Goal: Task Accomplishment & Management: Manage account settings

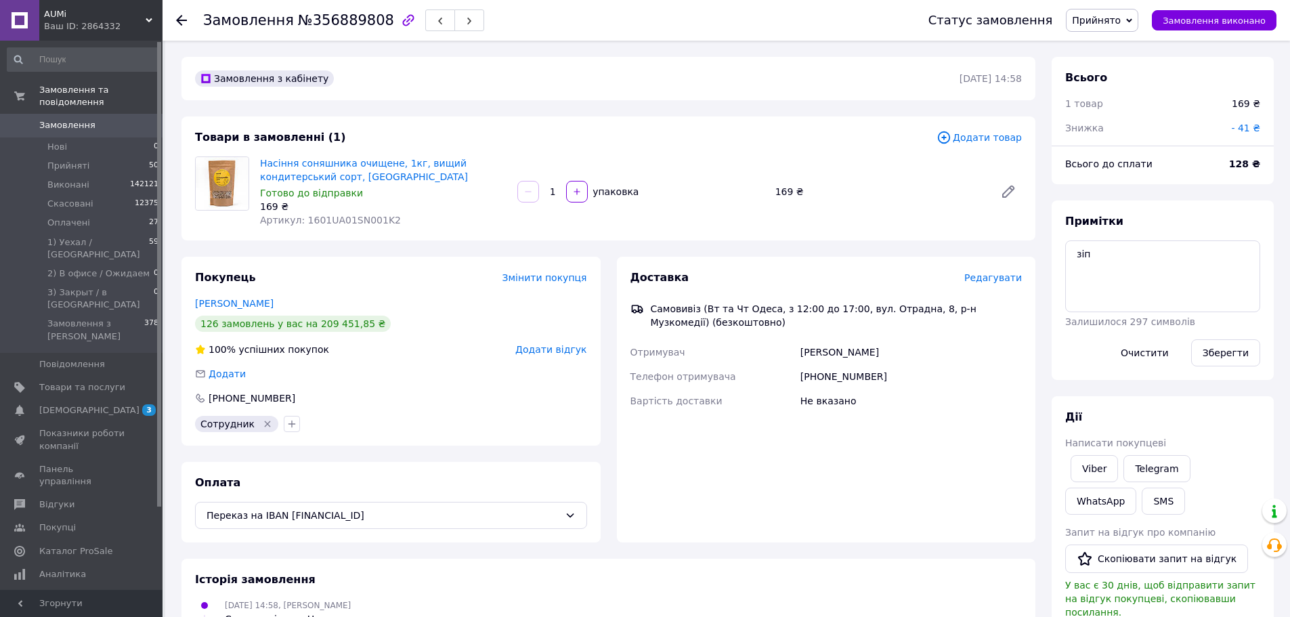
click at [962, 142] on span "Додати товар" at bounding box center [979, 137] width 85 height 15
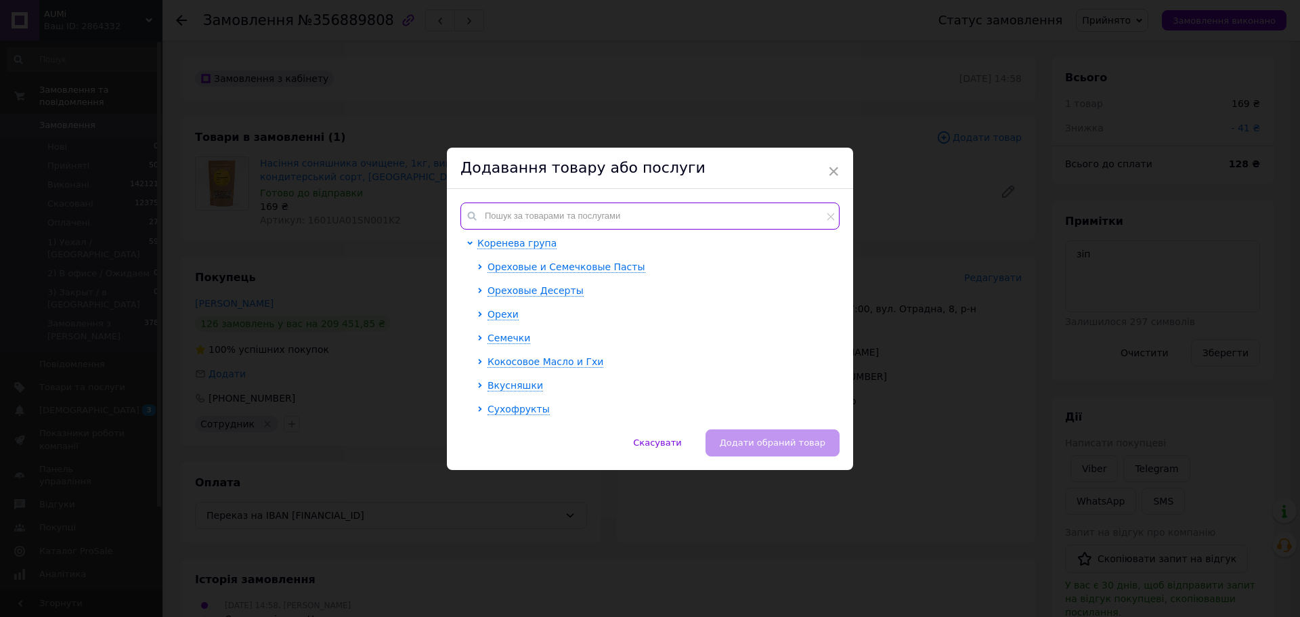
click at [586, 211] on input "text" at bounding box center [650, 215] width 379 height 27
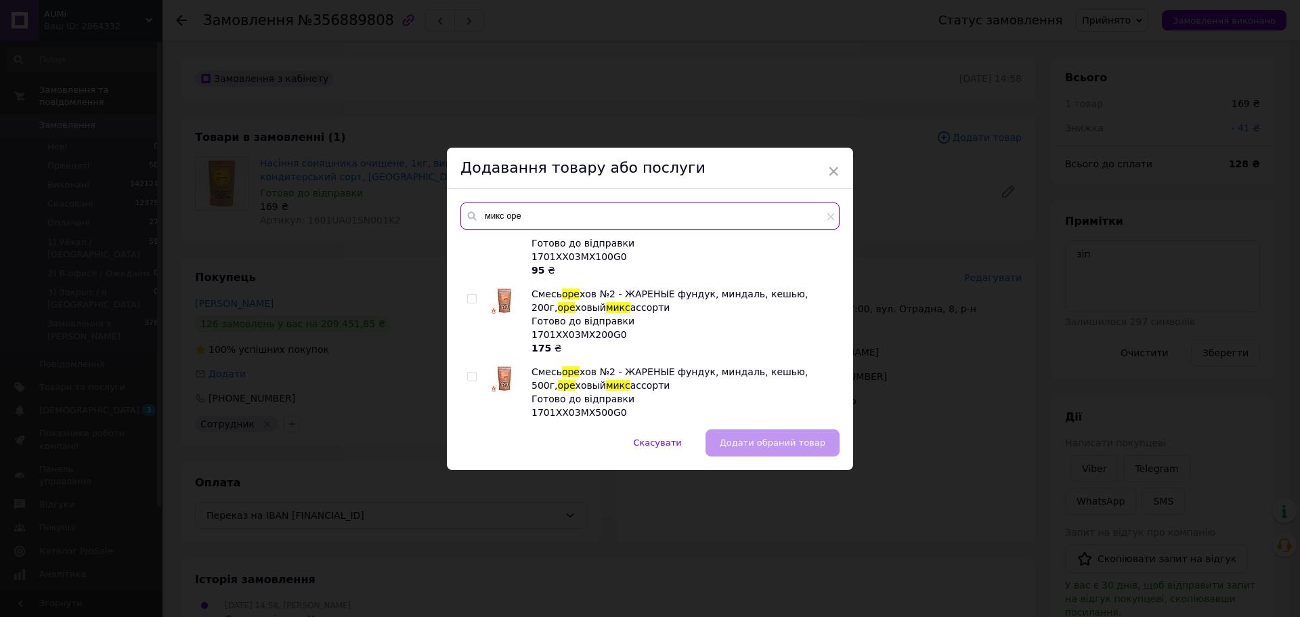
scroll to position [406, 0]
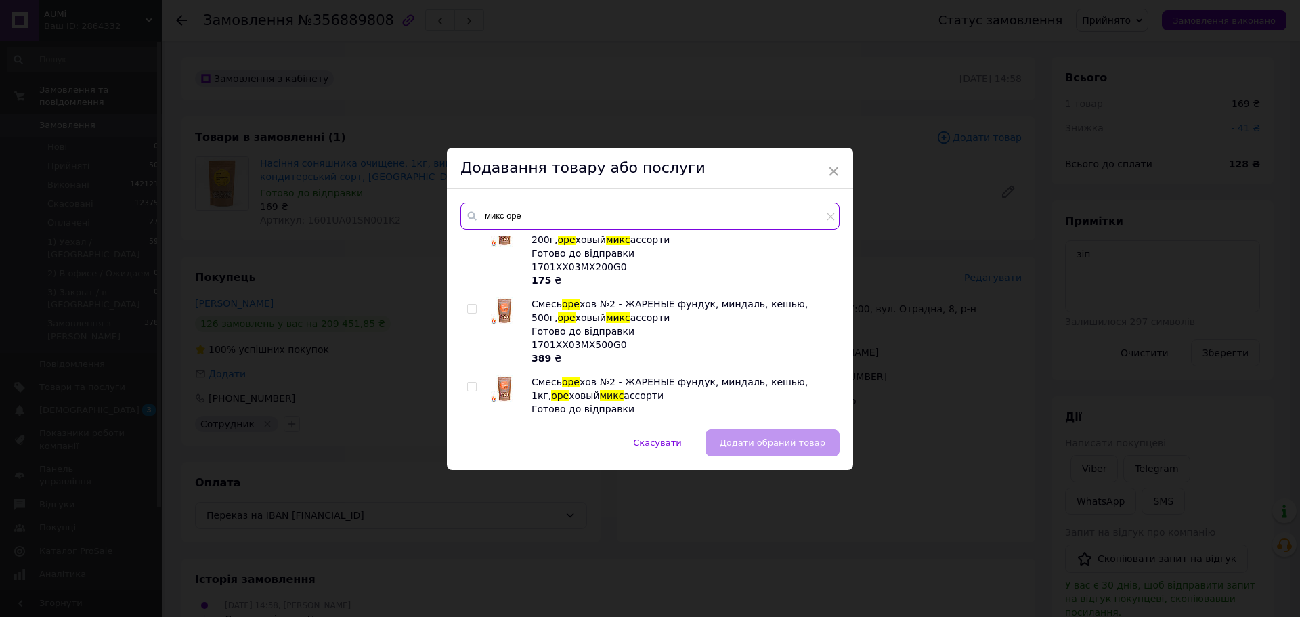
type input "микс оре"
click at [484, 315] on div at bounding box center [486, 331] width 10 height 68
click at [493, 314] on img at bounding box center [504, 310] width 27 height 27
checkbox input "true"
click at [761, 444] on span "Додати обраний товар" at bounding box center [773, 443] width 106 height 10
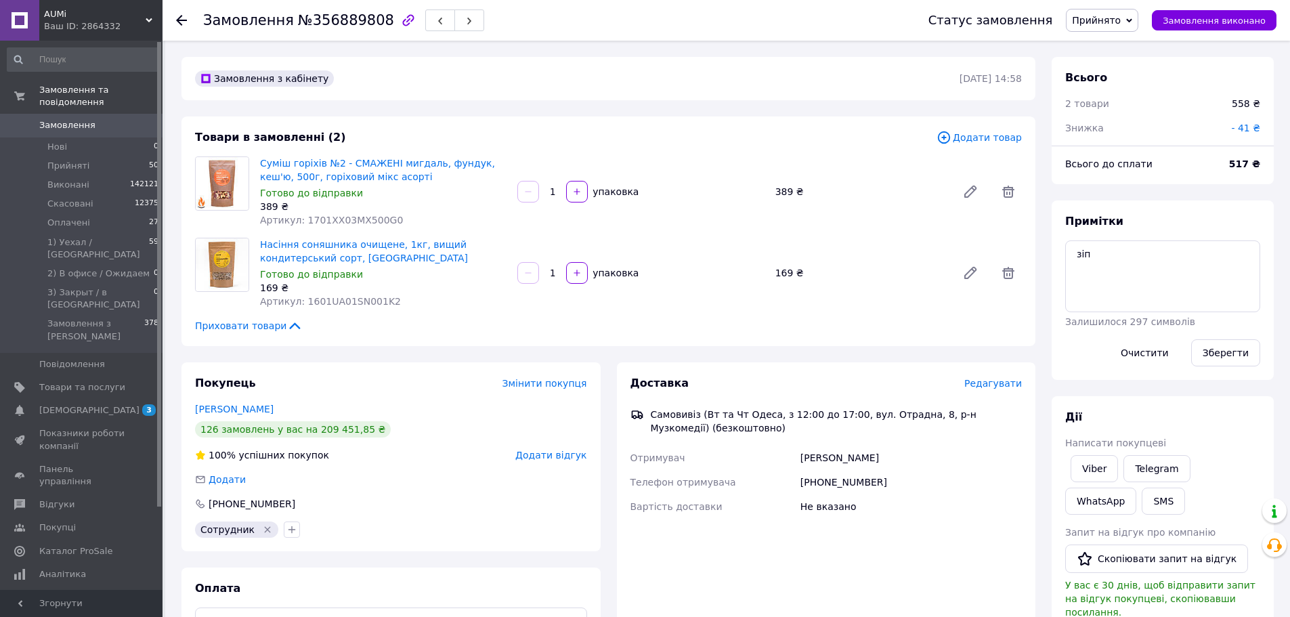
click at [987, 140] on span "Додати товар" at bounding box center [979, 137] width 85 height 15
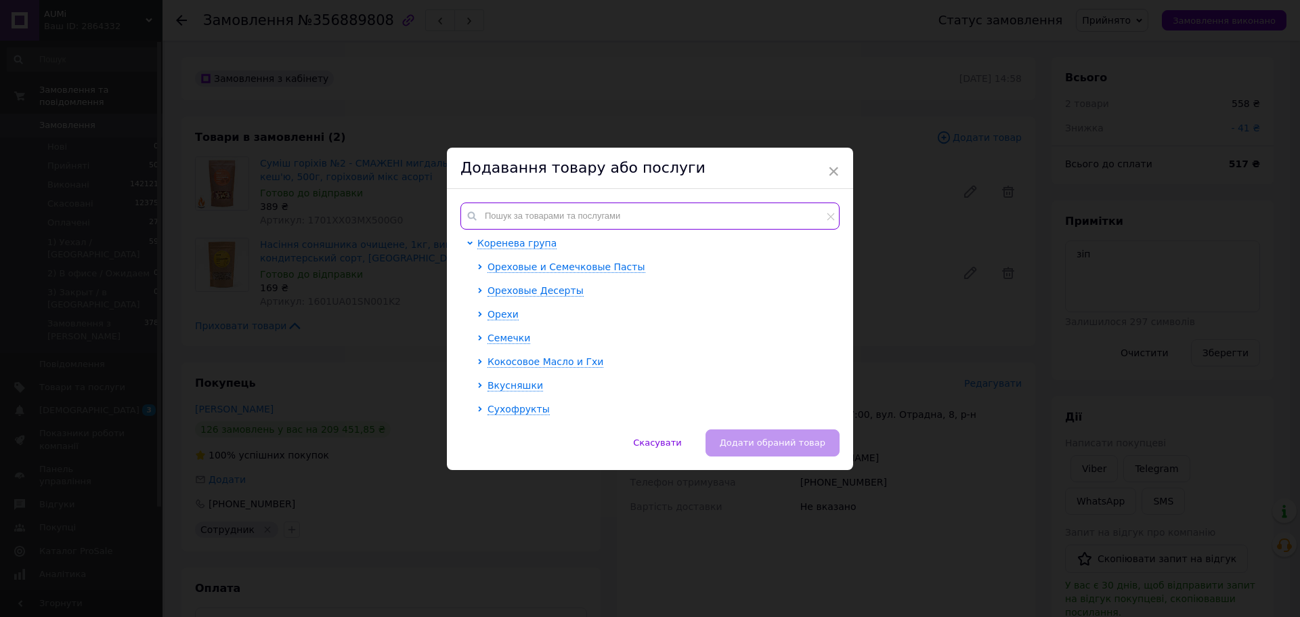
click at [530, 209] on input "text" at bounding box center [650, 215] width 379 height 27
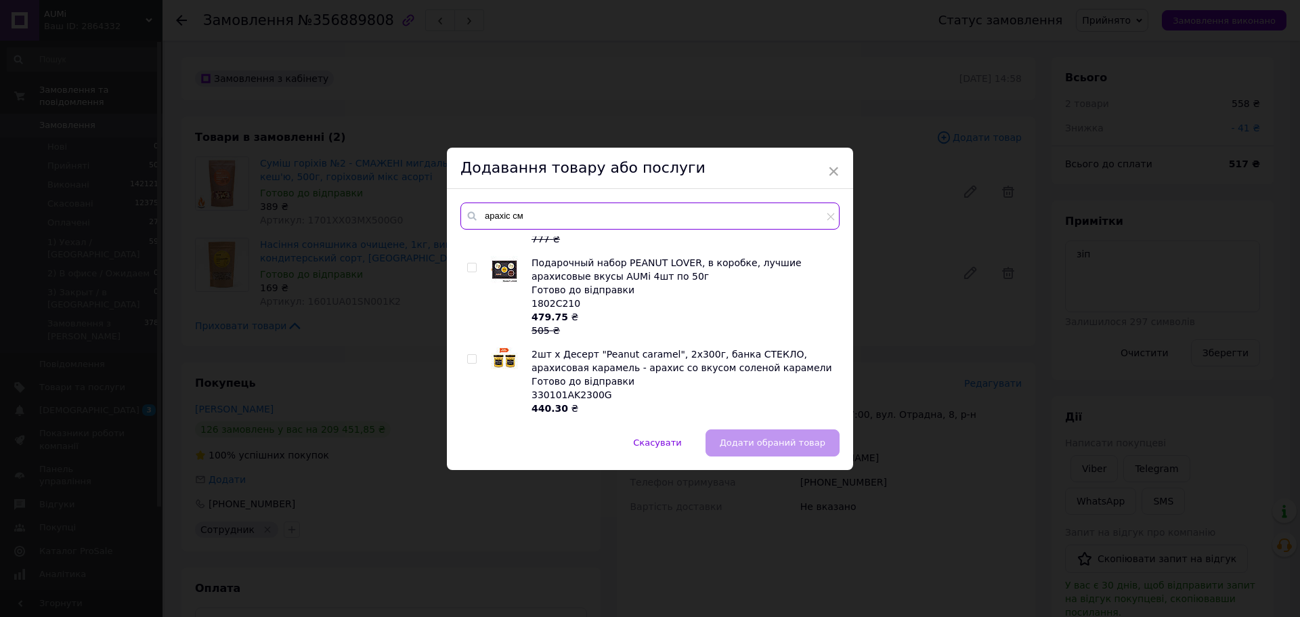
scroll to position [240, 0]
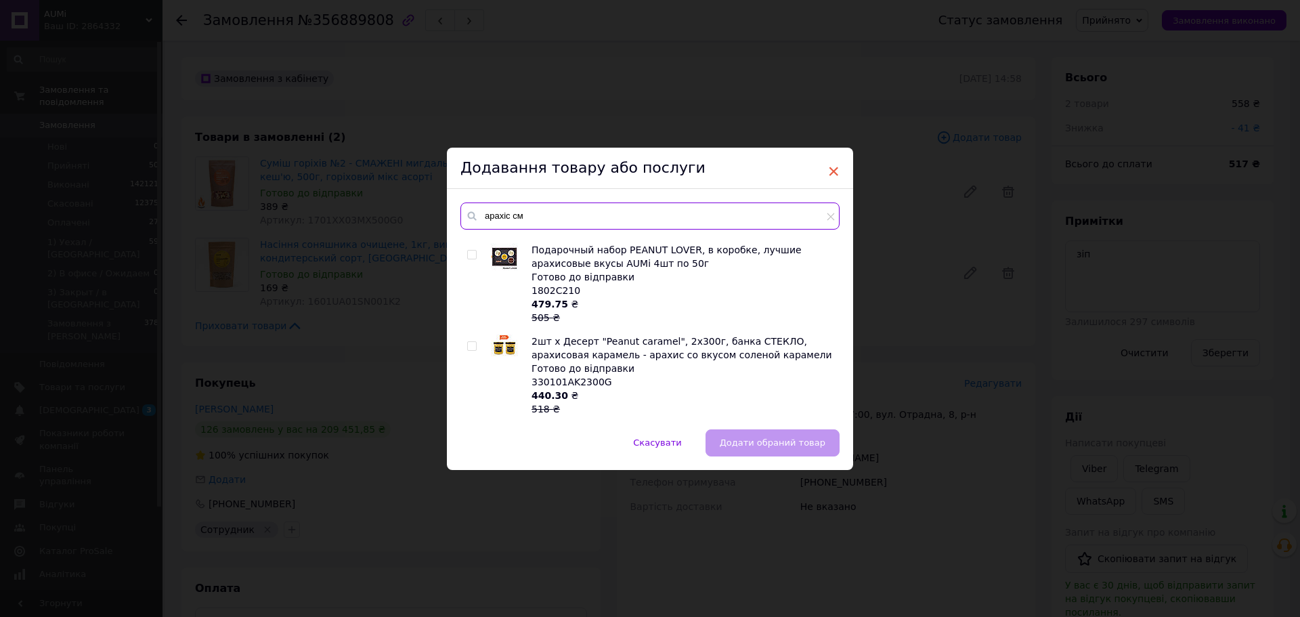
type input "арахіс см"
click at [832, 175] on span "×" at bounding box center [834, 171] width 12 height 23
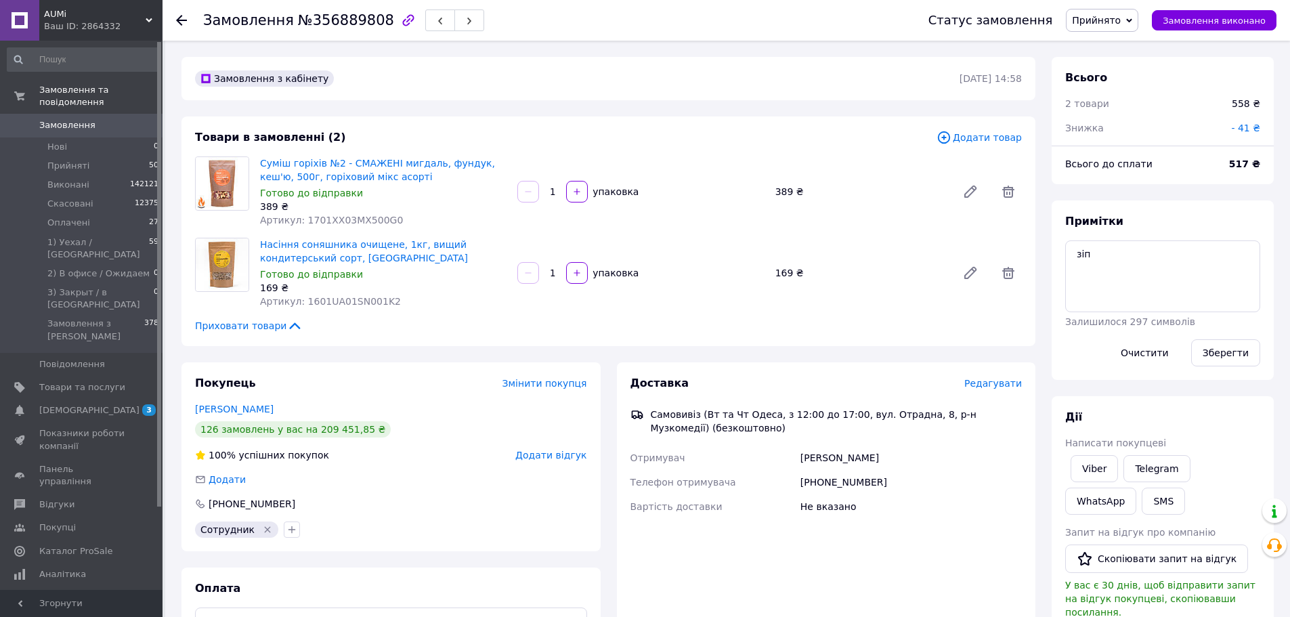
click at [968, 140] on span "Додати товар" at bounding box center [979, 137] width 85 height 15
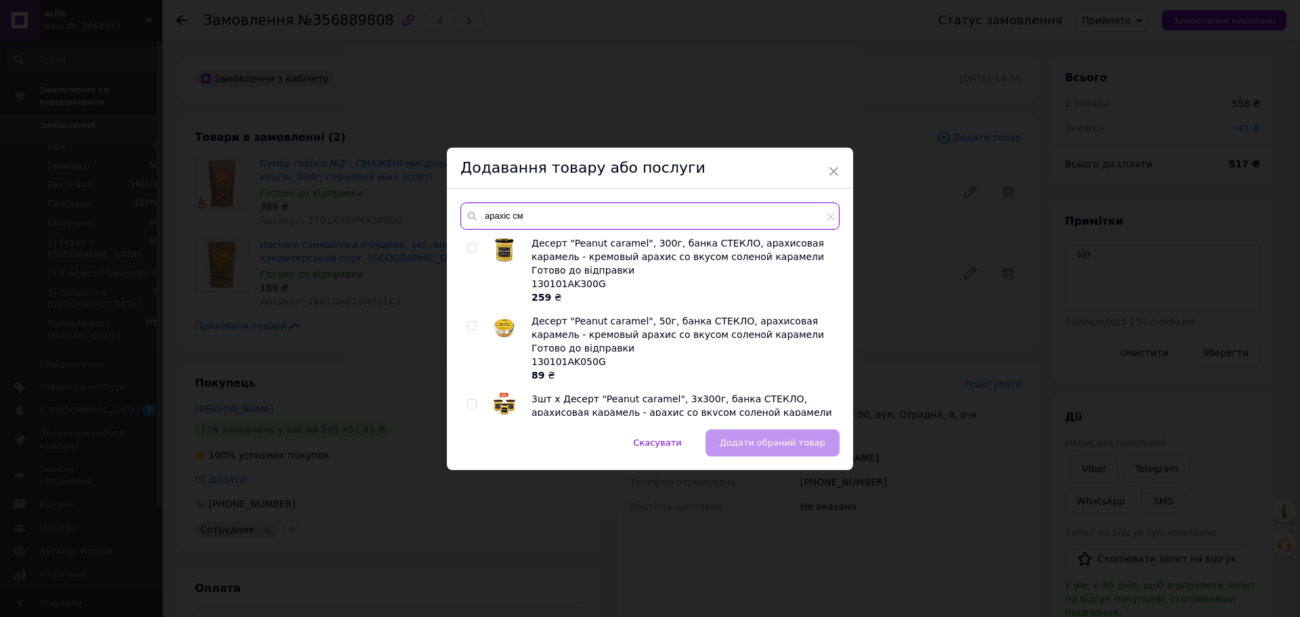
click at [538, 219] on input "арахіс см" at bounding box center [650, 215] width 379 height 27
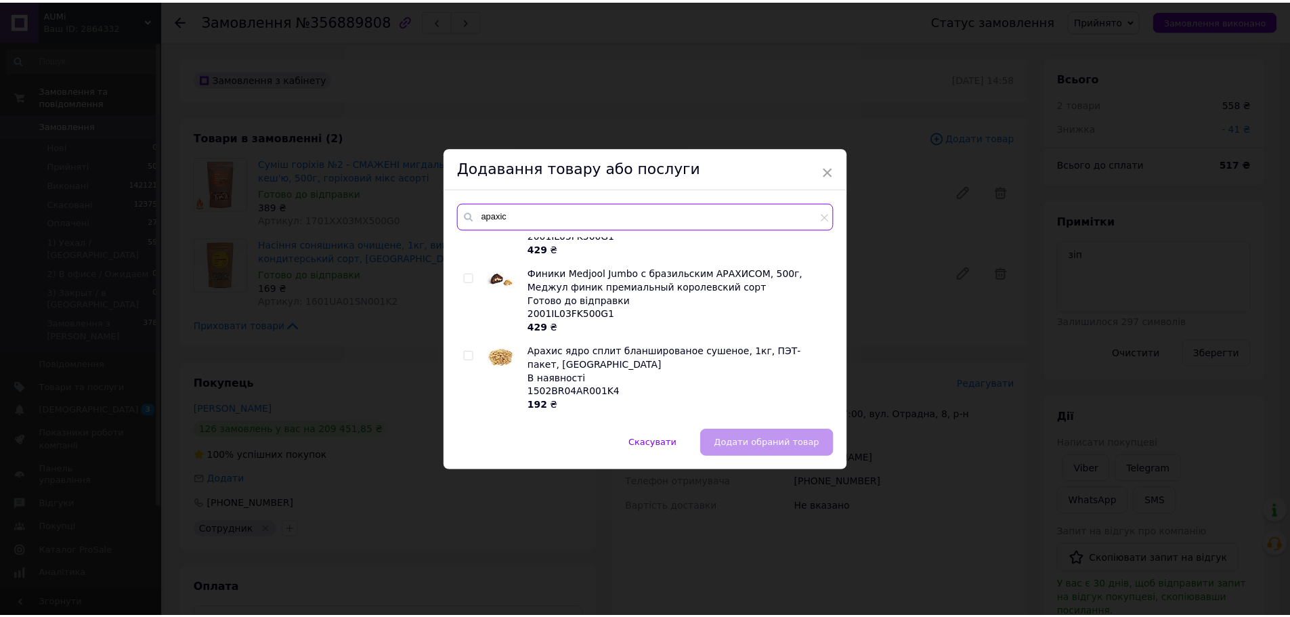
scroll to position [542, 0]
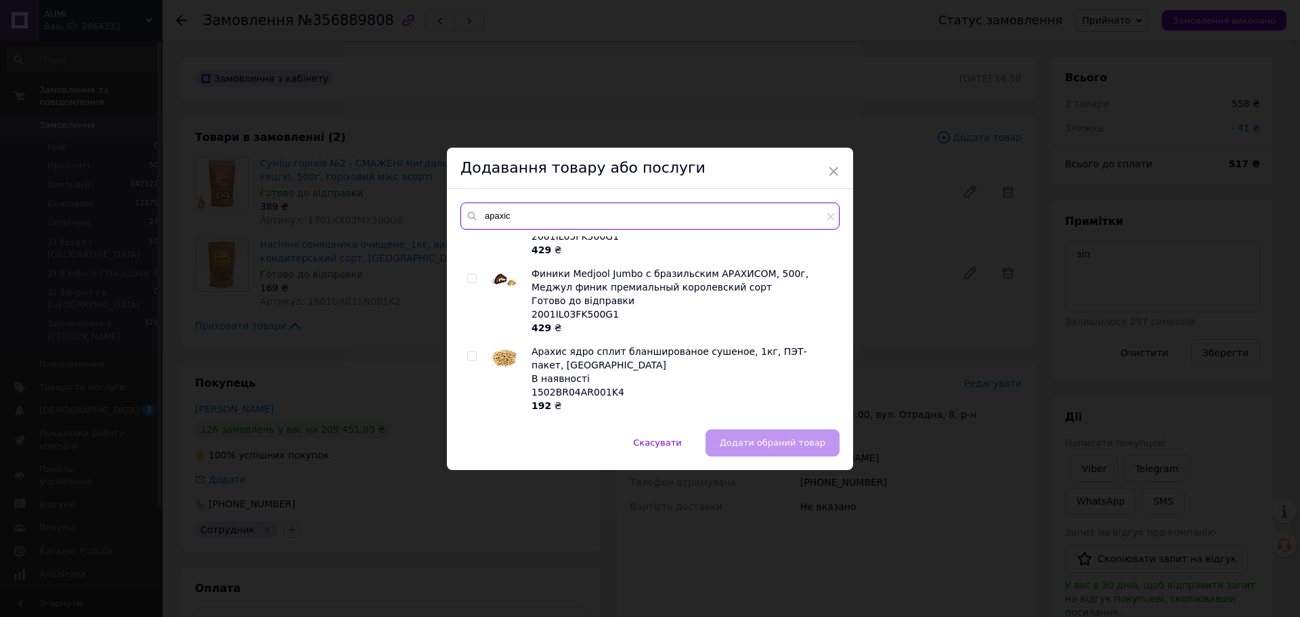
type input "арахіс"
click at [492, 345] on img at bounding box center [504, 358] width 27 height 27
checkbox input "true"
click at [778, 442] on span "Додати обраний товар" at bounding box center [773, 443] width 106 height 10
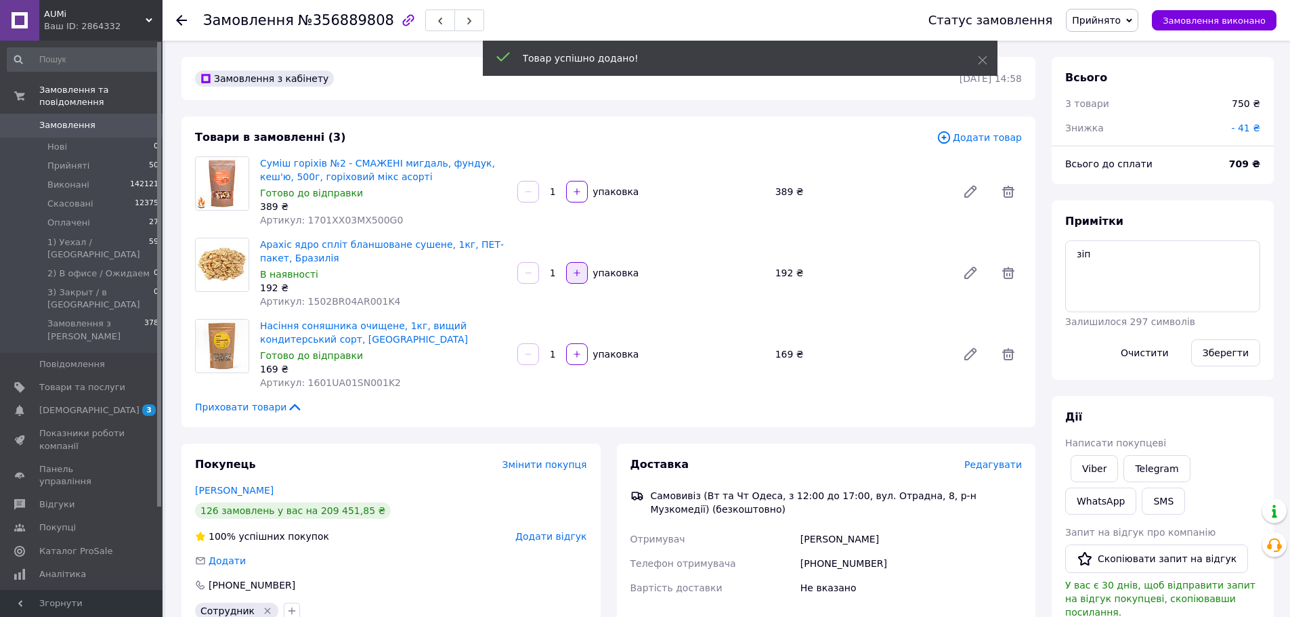
click at [578, 274] on icon "button" at bounding box center [576, 272] width 9 height 9
type input "2"
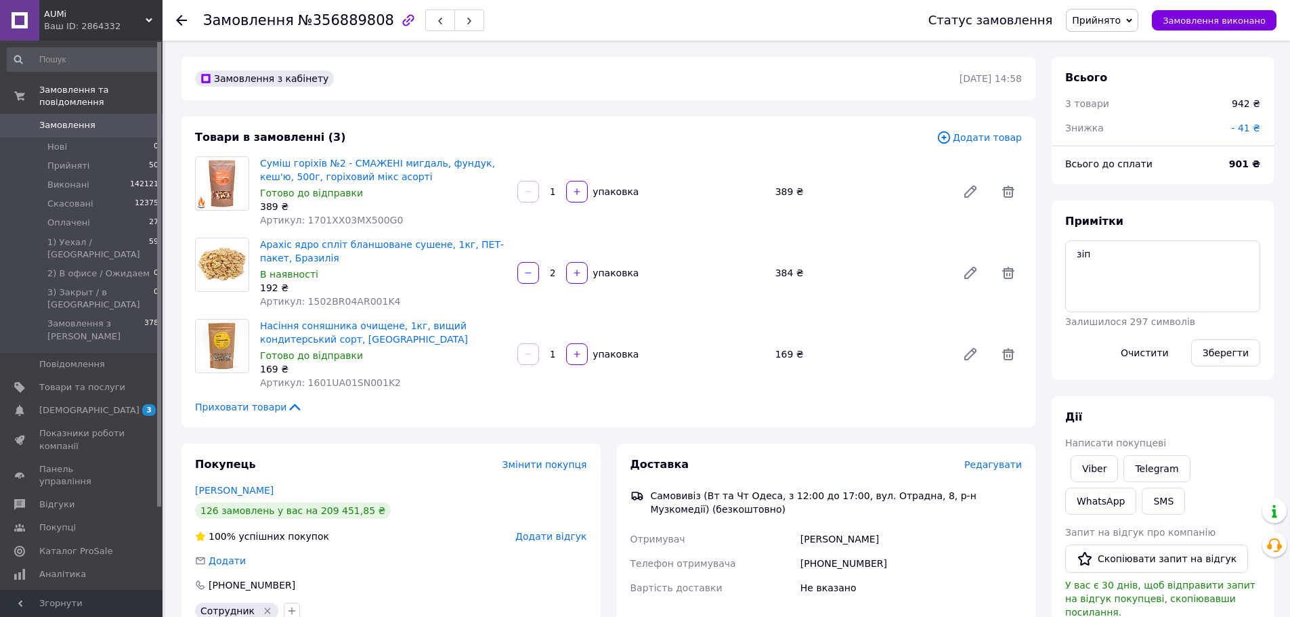
click at [1245, 129] on span "- 41 ₴" at bounding box center [1245, 128] width 29 height 11
click at [1238, 130] on span "- 41 ₴" at bounding box center [1245, 128] width 29 height 11
click at [1239, 131] on span "- 41 ₴" at bounding box center [1245, 128] width 29 height 11
click at [1161, 182] on input "41" at bounding box center [1149, 182] width 80 height 27
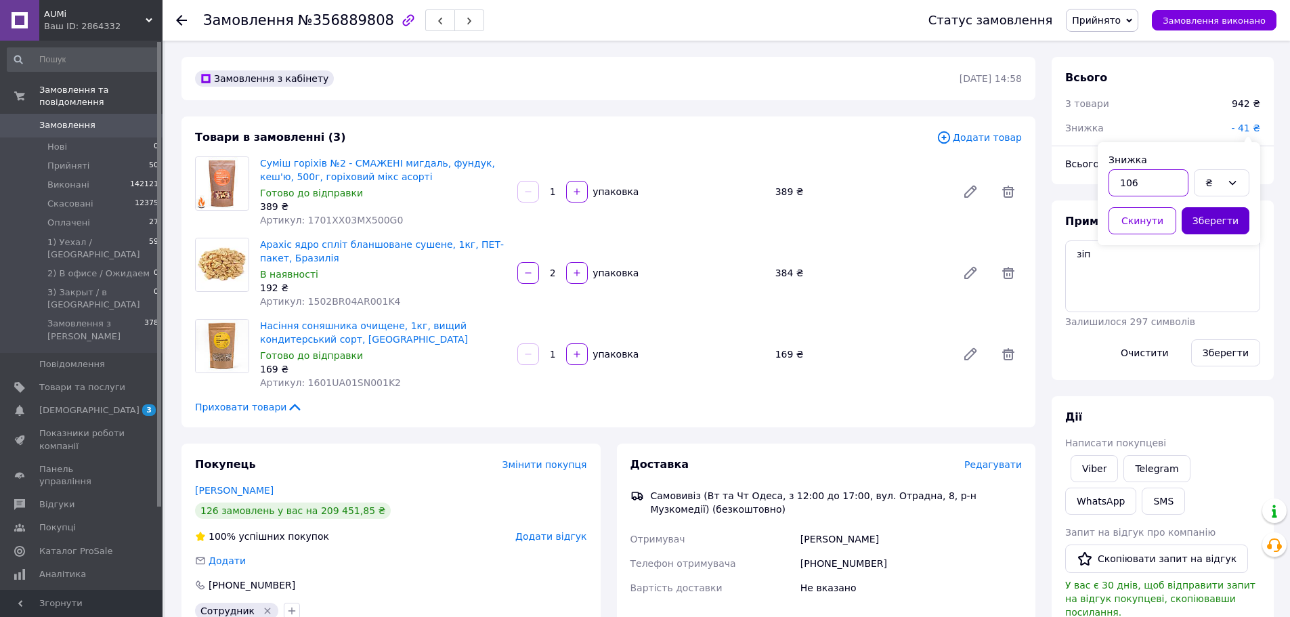
type input "106"
click at [1216, 208] on button "Зберегти" at bounding box center [1216, 220] width 68 height 27
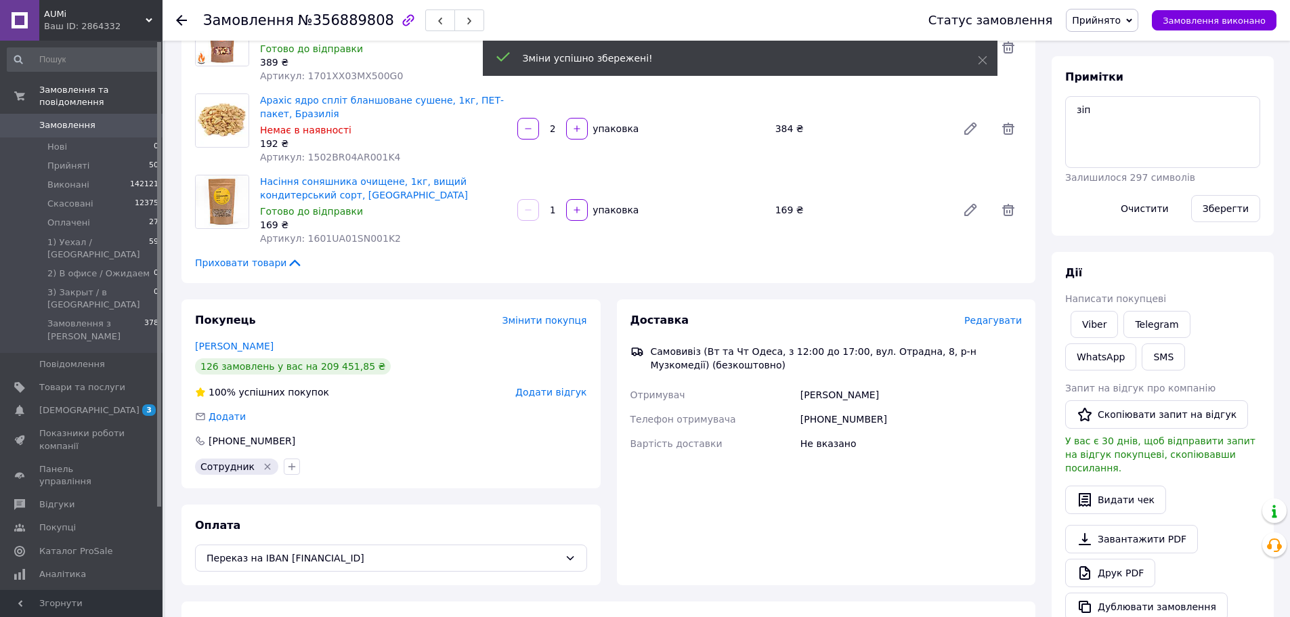
scroll to position [0, 0]
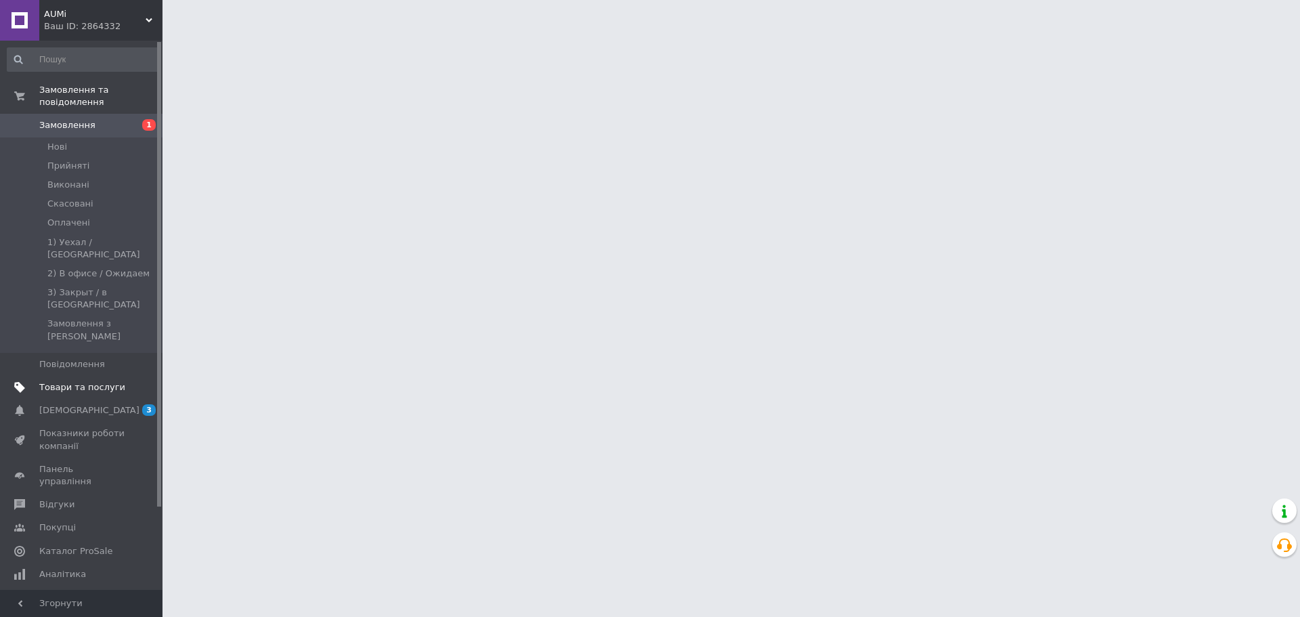
click at [87, 381] on span "Товари та послуги" at bounding box center [82, 387] width 86 height 12
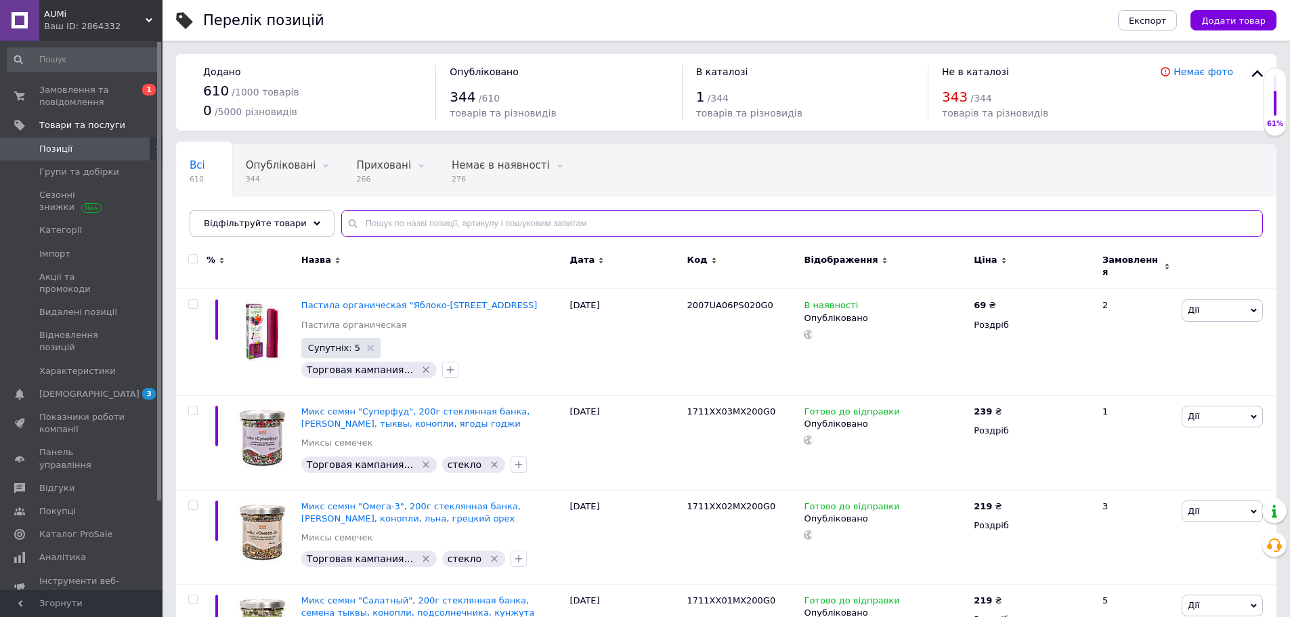
click at [375, 227] on input "text" at bounding box center [802, 223] width 922 height 27
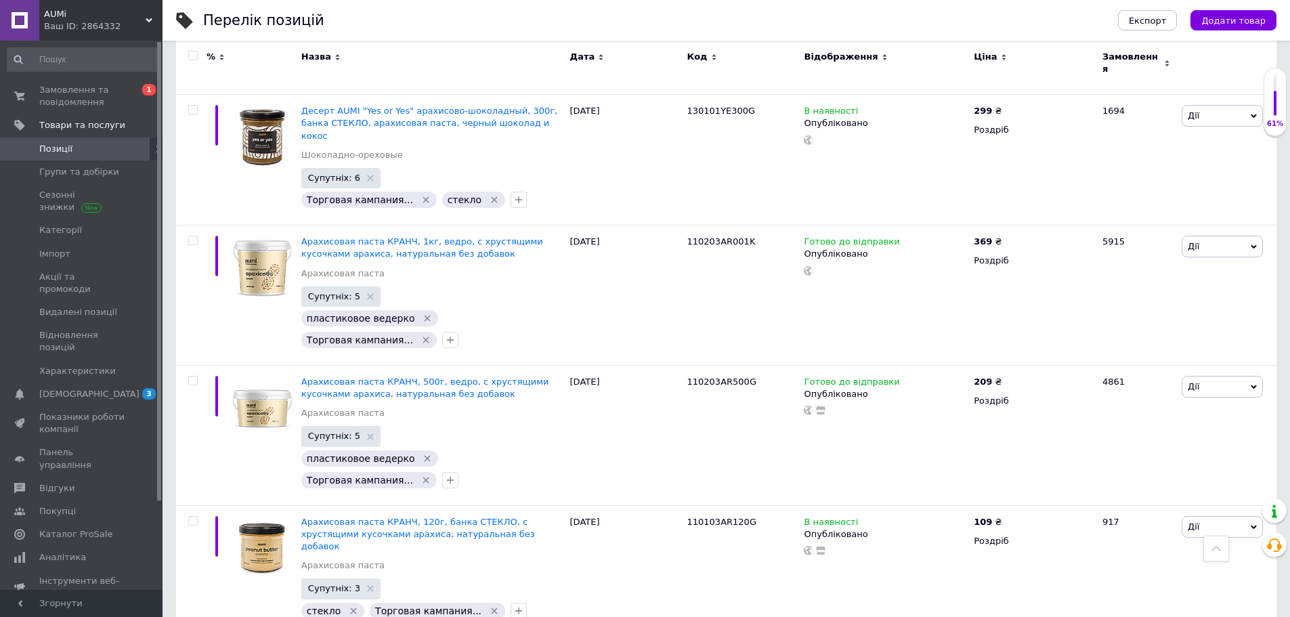
scroll to position [3928, 0]
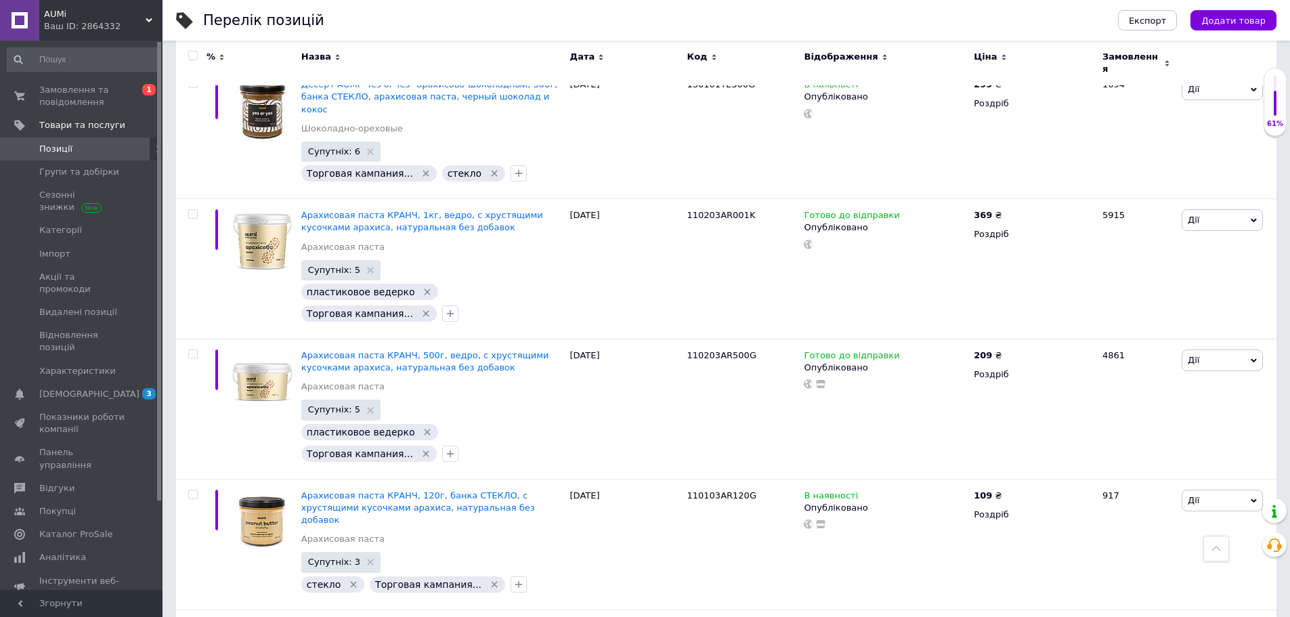
type input "арахіс сма"
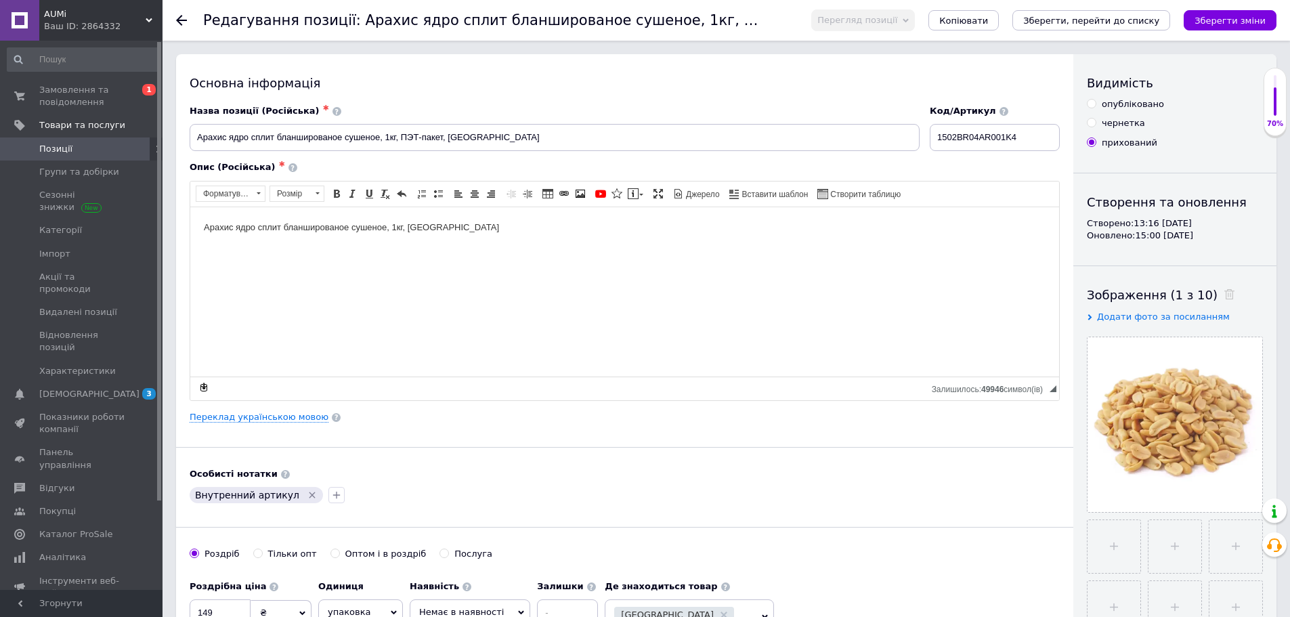
scroll to position [203, 0]
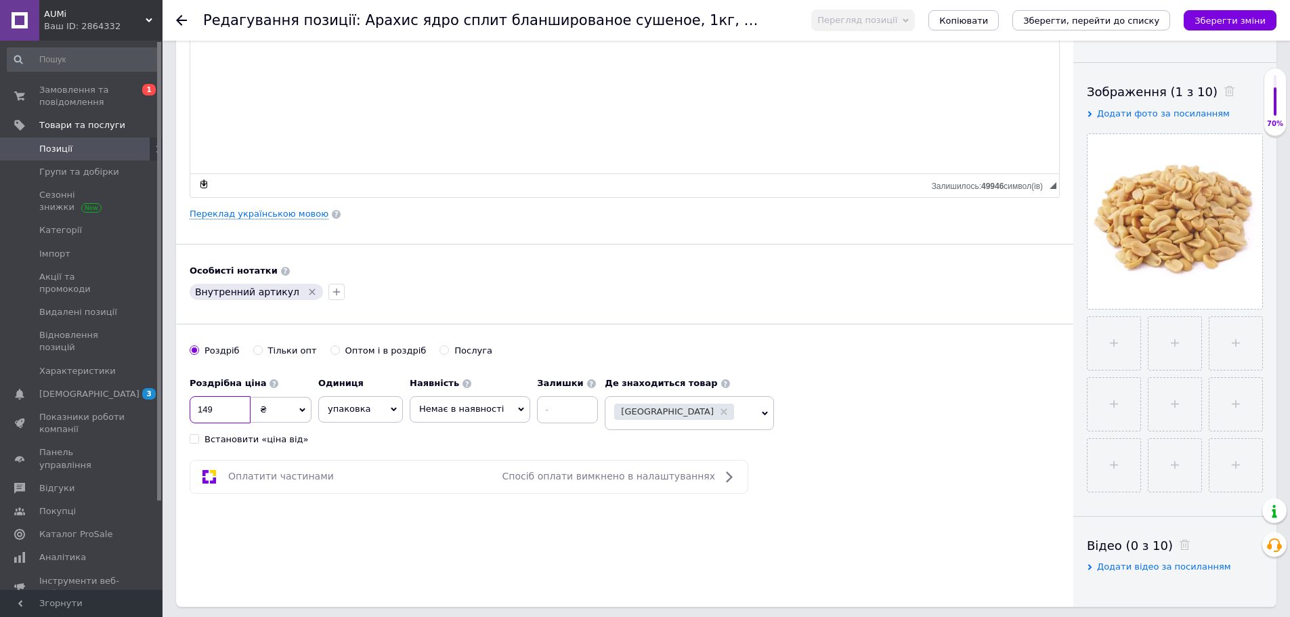
click at [215, 412] on input "149" at bounding box center [220, 409] width 61 height 27
type input "192"
click at [467, 411] on span "Немає в наявності" at bounding box center [461, 409] width 85 height 10
click at [469, 437] on li "В наявності" at bounding box center [469, 437] width 119 height 19
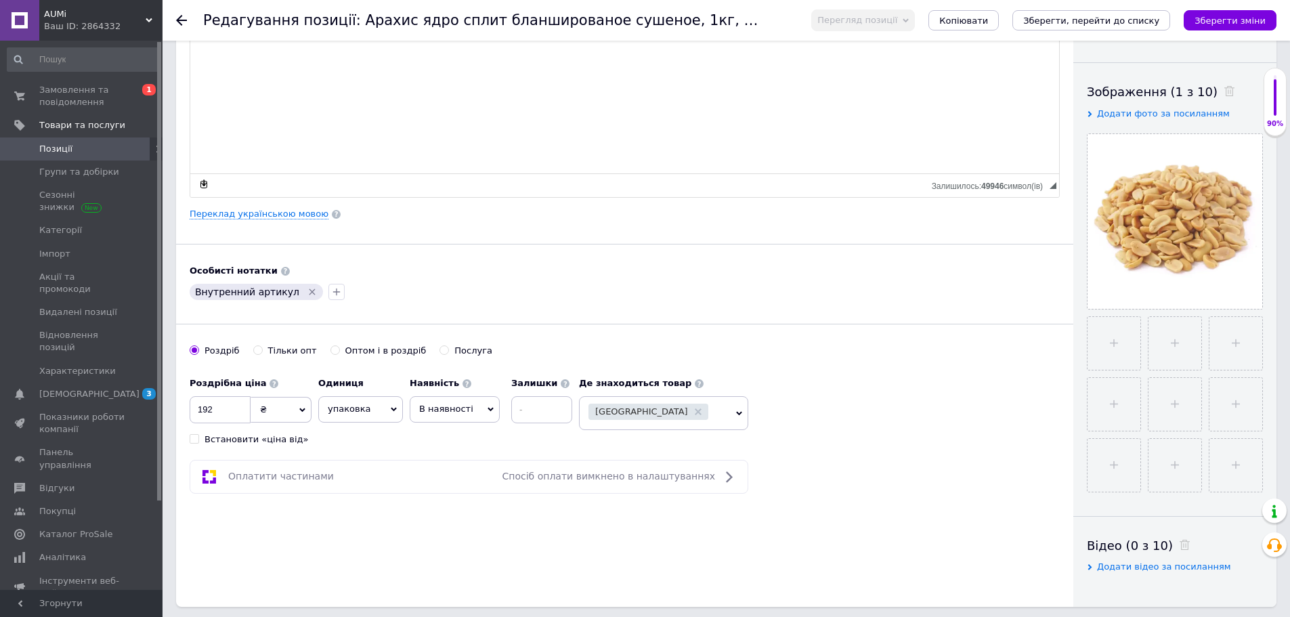
scroll to position [0, 0]
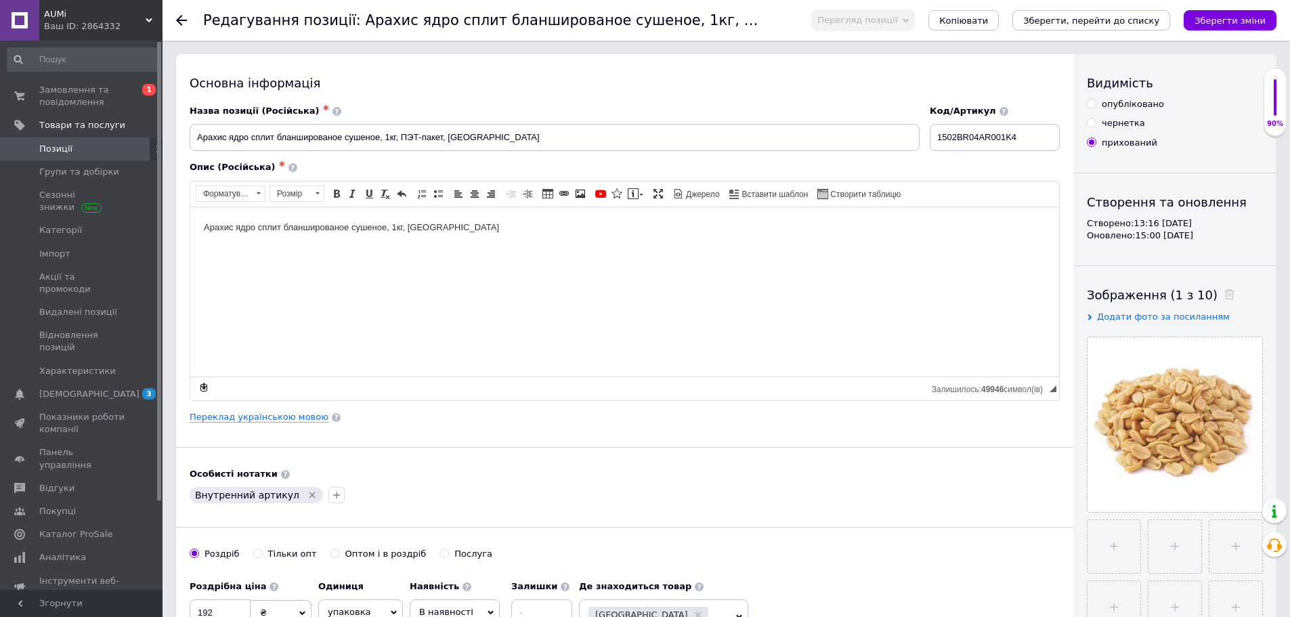
click at [1115, 110] on div "опубліковано" at bounding box center [1133, 104] width 62 height 12
click at [1096, 108] on input "опубліковано" at bounding box center [1091, 103] width 9 height 9
radio input "true"
click at [1219, 18] on icon "Зберегти зміни" at bounding box center [1230, 21] width 71 height 10
click at [1216, 21] on icon "Зберегти зміни" at bounding box center [1230, 21] width 71 height 10
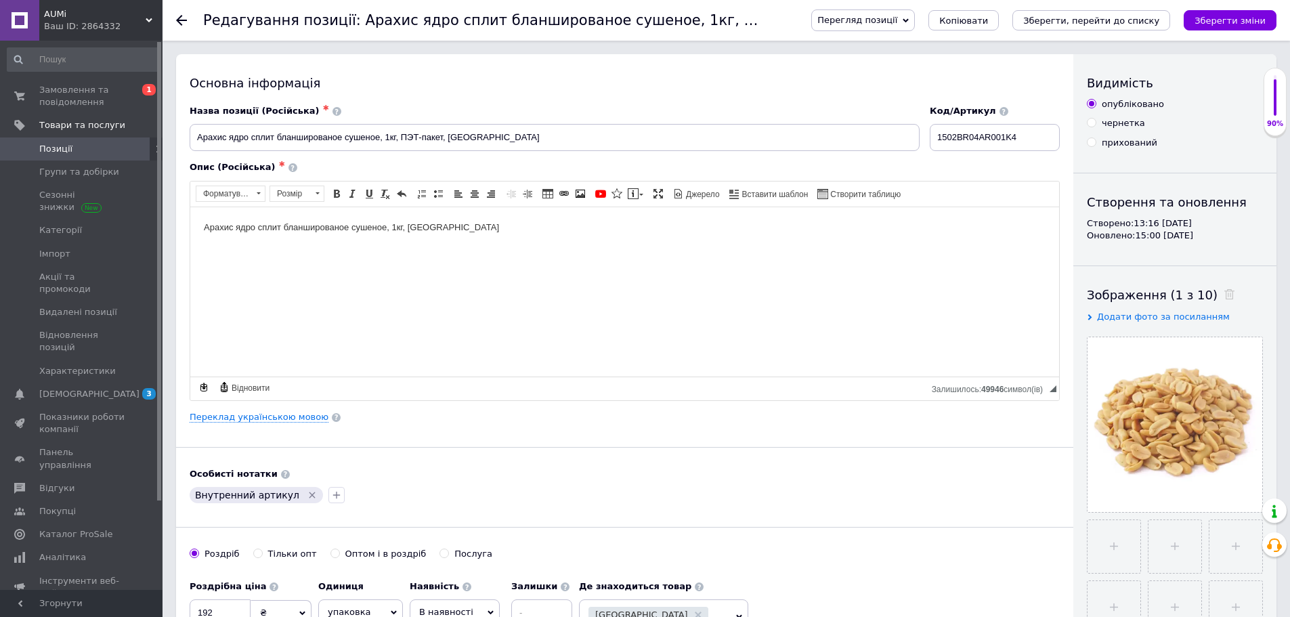
click at [1131, 150] on div "Видимість опубліковано чернетка прихований Створення та оновлення Створено: 13:…" at bounding box center [1174, 432] width 203 height 756
click at [1129, 141] on div "прихований" at bounding box center [1130, 143] width 56 height 12
click at [1096, 141] on input "прихований" at bounding box center [1091, 141] width 9 height 9
radio input "true"
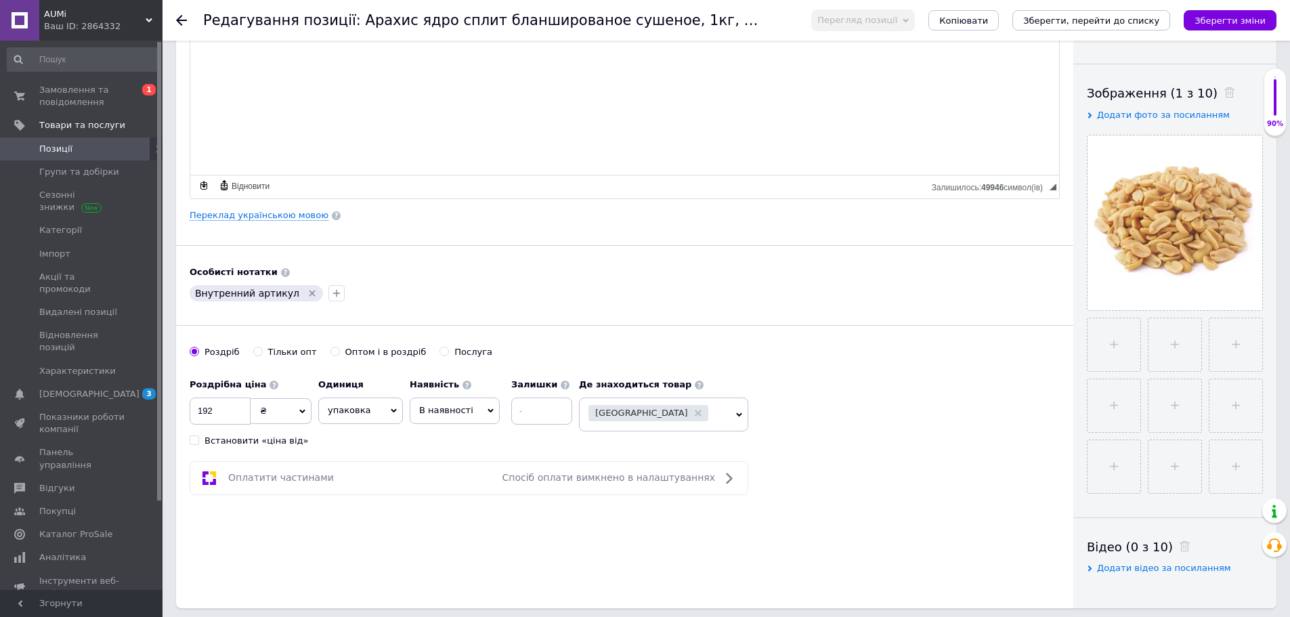
scroll to position [203, 0]
click at [488, 406] on icon at bounding box center [491, 409] width 6 height 6
click at [450, 448] on li "Немає в наявності" at bounding box center [454, 443] width 89 height 31
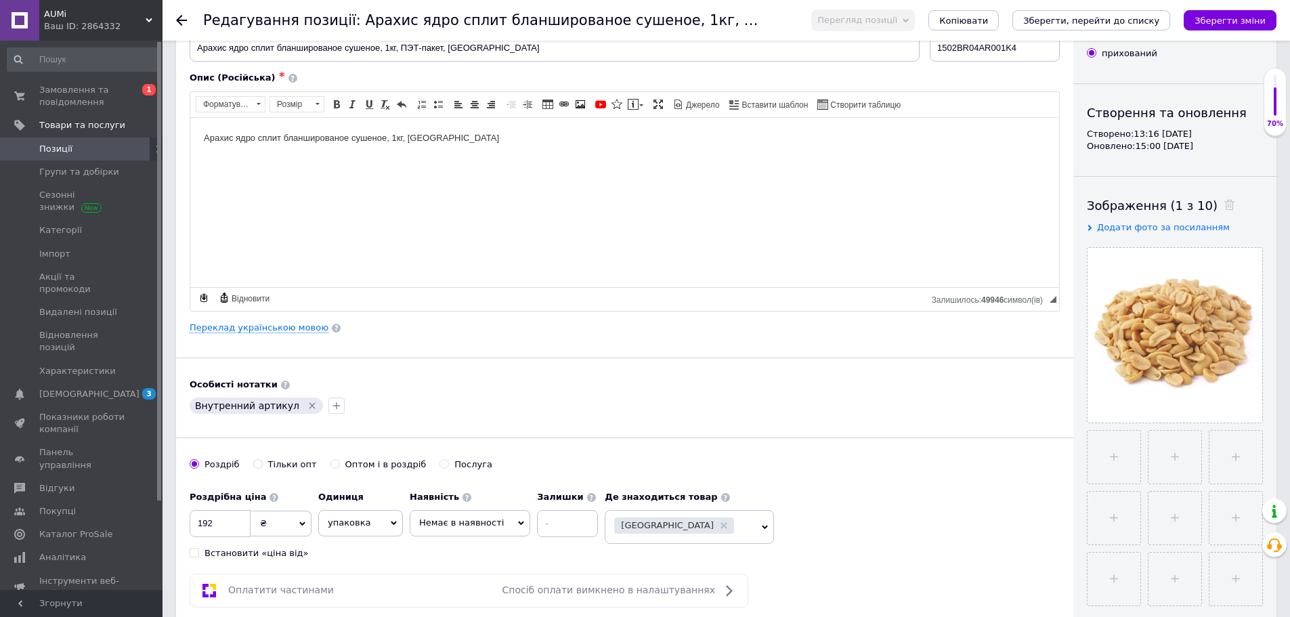
scroll to position [0, 0]
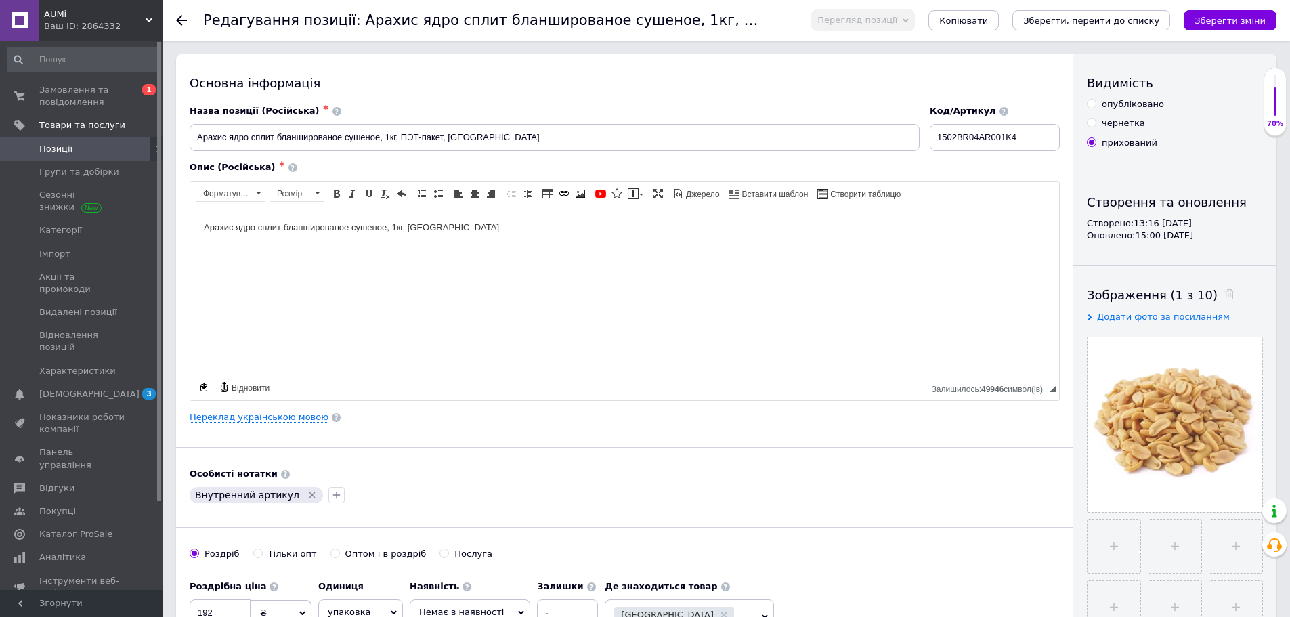
click at [1239, 18] on icon "Зберегти зміни" at bounding box center [1230, 21] width 71 height 10
